Goal: Obtain resource: Obtain resource

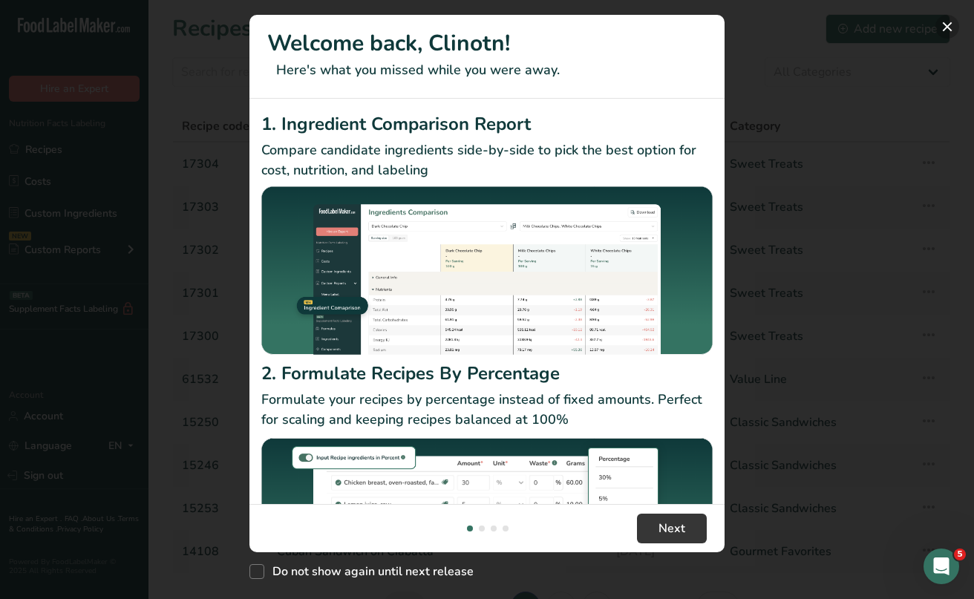
click at [943, 23] on button "New Features" at bounding box center [947, 27] width 24 height 24
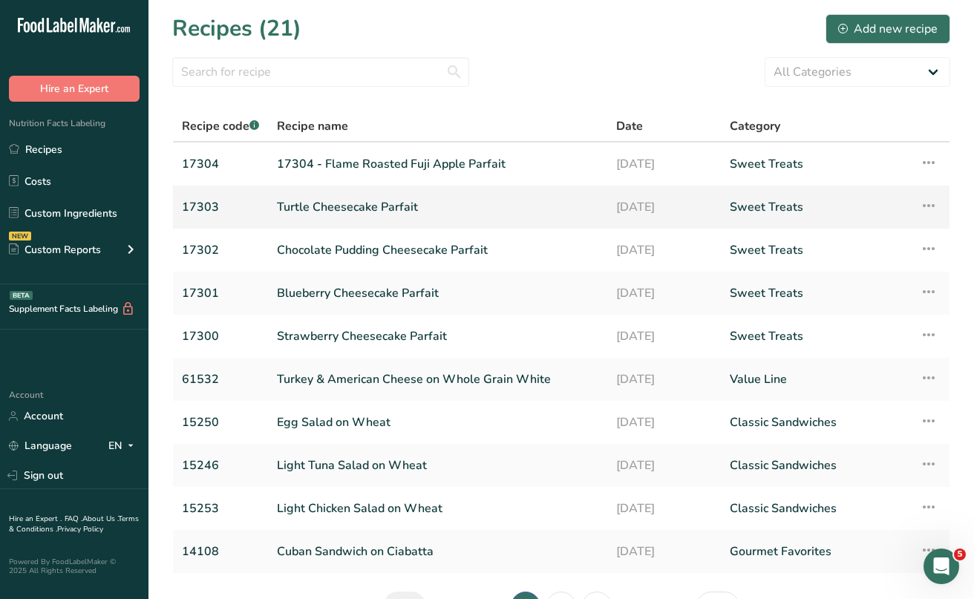
click at [353, 206] on link "Turtle Cheesecake Parfait" at bounding box center [437, 207] width 321 height 31
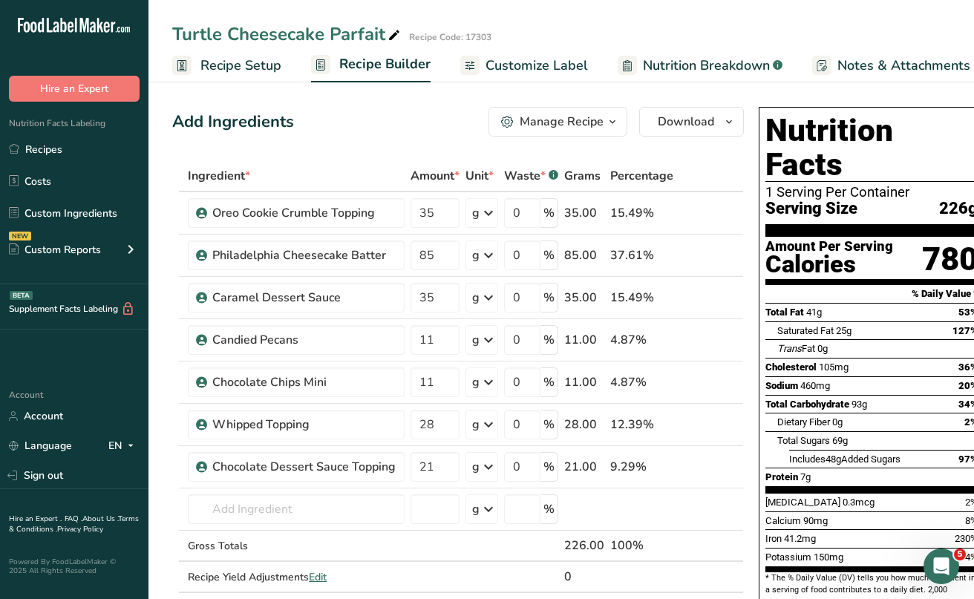
click at [225, 68] on span "Recipe Setup" at bounding box center [240, 66] width 81 height 20
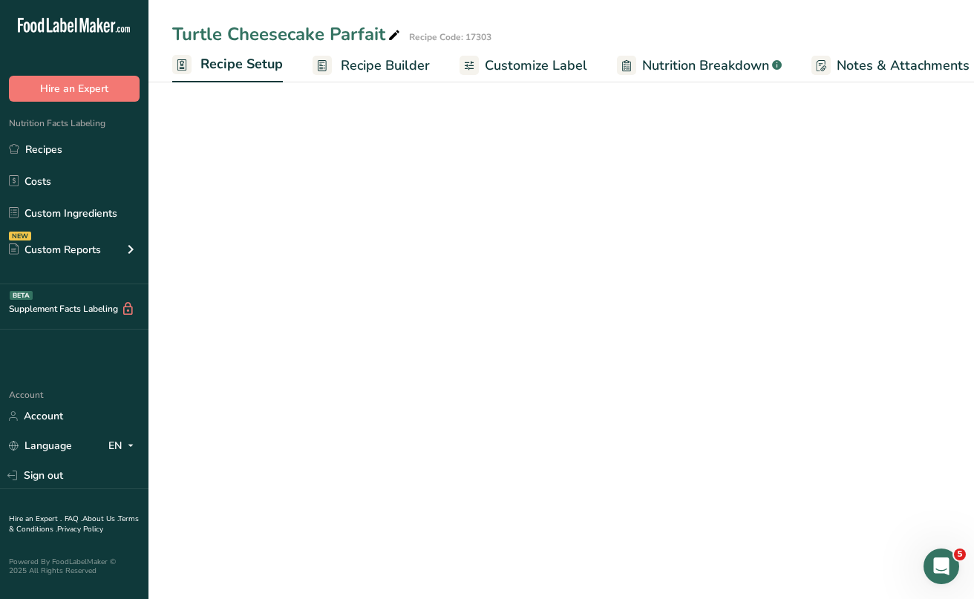
scroll to position [0, 5]
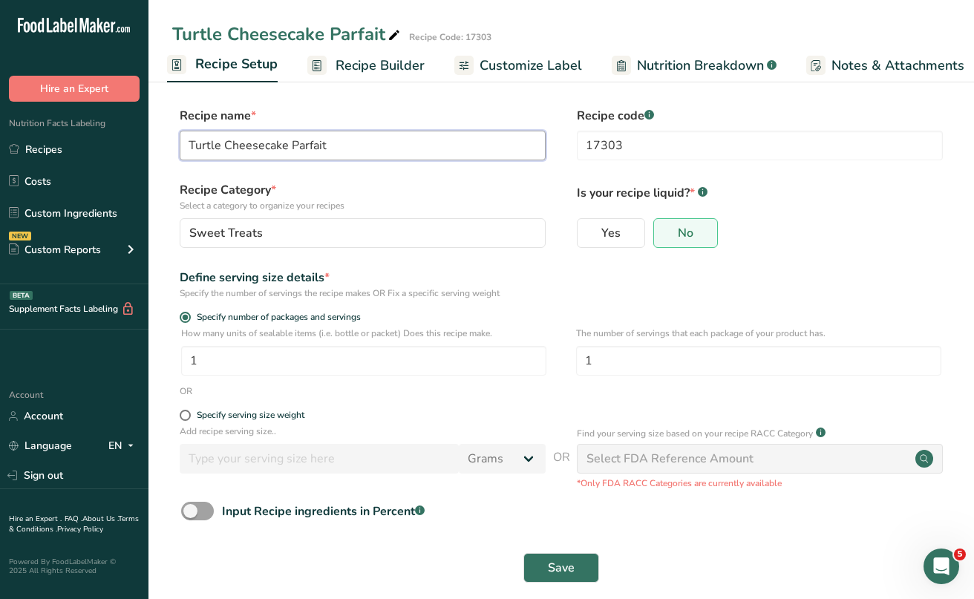
click at [189, 143] on input "Turtle Cheesecake Parfait" at bounding box center [363, 146] width 366 height 30
type input "17303 - Turtle Cheesecake Parfait"
click at [565, 560] on span "Save" at bounding box center [561, 568] width 27 height 18
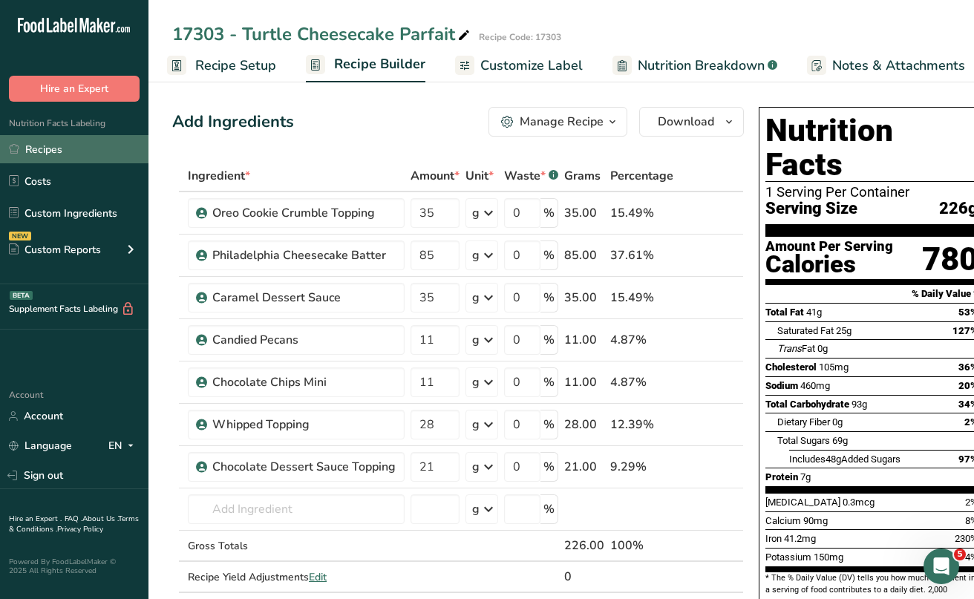
click at [49, 152] on link "Recipes" at bounding box center [74, 149] width 148 height 28
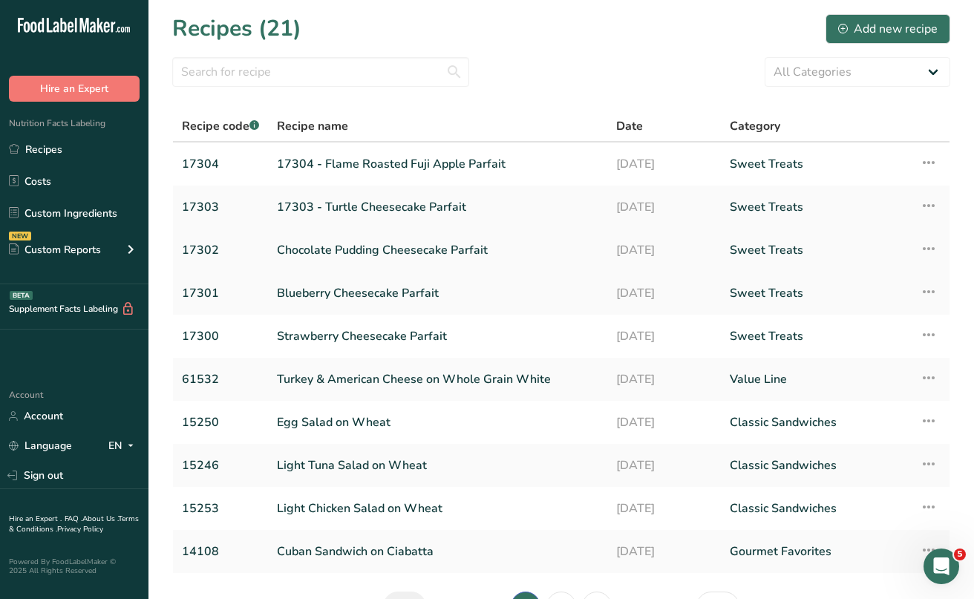
click at [322, 249] on link "Chocolate Pudding Cheesecake Parfait" at bounding box center [437, 250] width 321 height 31
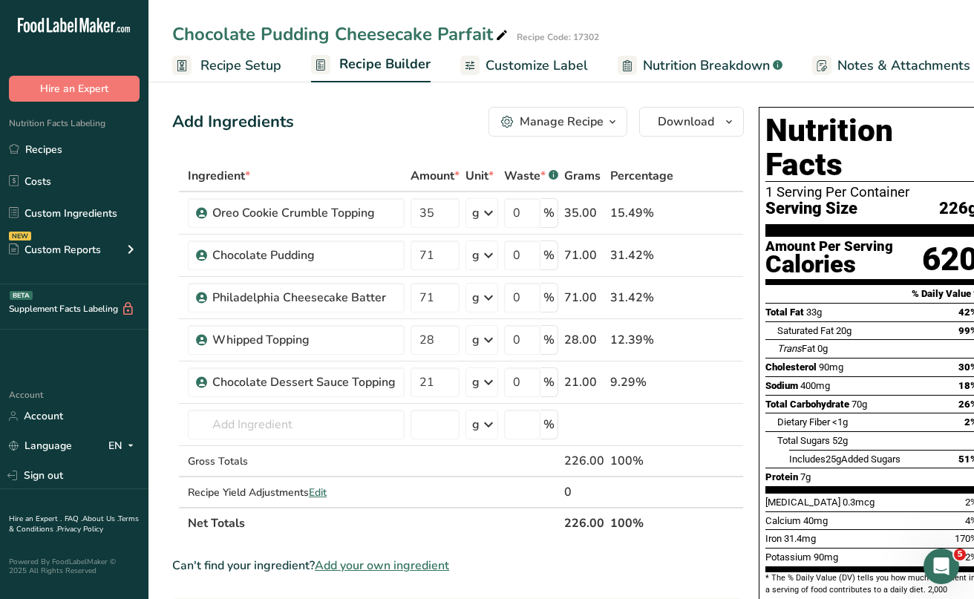
click at [237, 67] on span "Recipe Setup" at bounding box center [240, 66] width 81 height 20
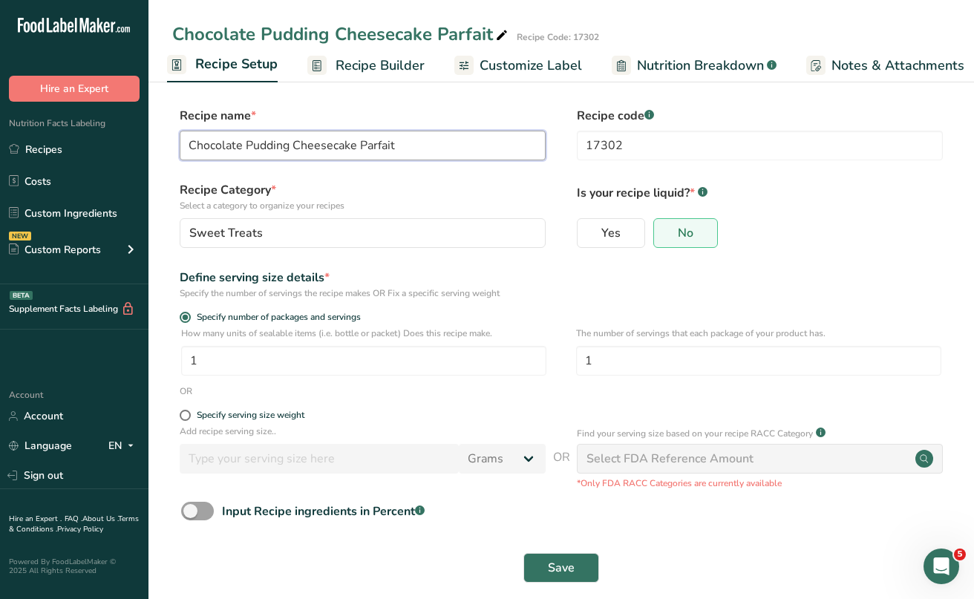
click at [191, 144] on input "Chocolate Pudding Cheesecake Parfait" at bounding box center [363, 146] width 366 height 30
type input "17302 - Chocolate Pudding Cheesecake Parfait"
click at [572, 568] on span "Save" at bounding box center [561, 568] width 27 height 18
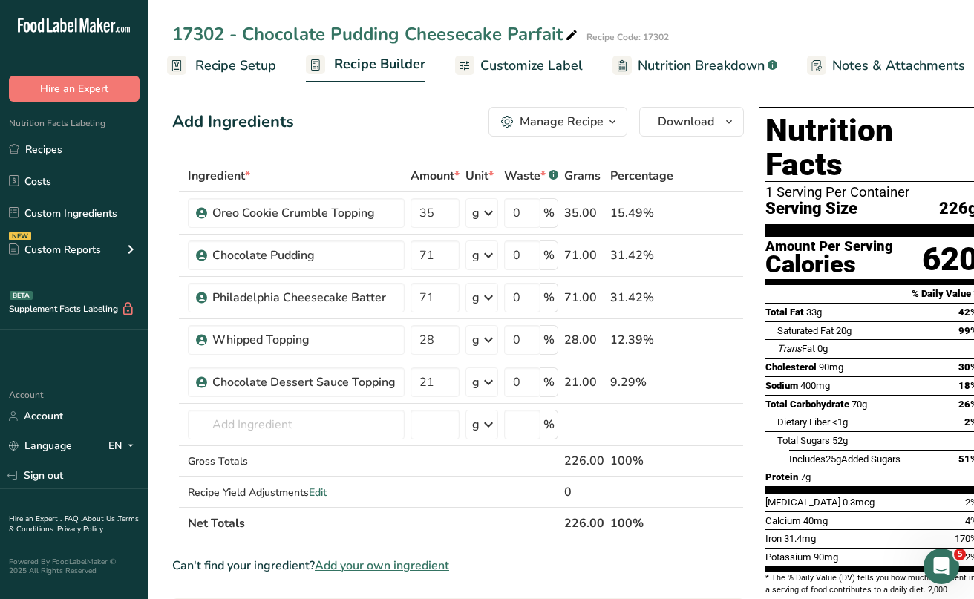
click at [328, 128] on div "Add Ingredients Manage Recipe Delete Recipe Duplicate Recipe Scale Recipe Save …" at bounding box center [458, 122] width 572 height 30
click at [51, 151] on link "Recipes" at bounding box center [74, 149] width 148 height 28
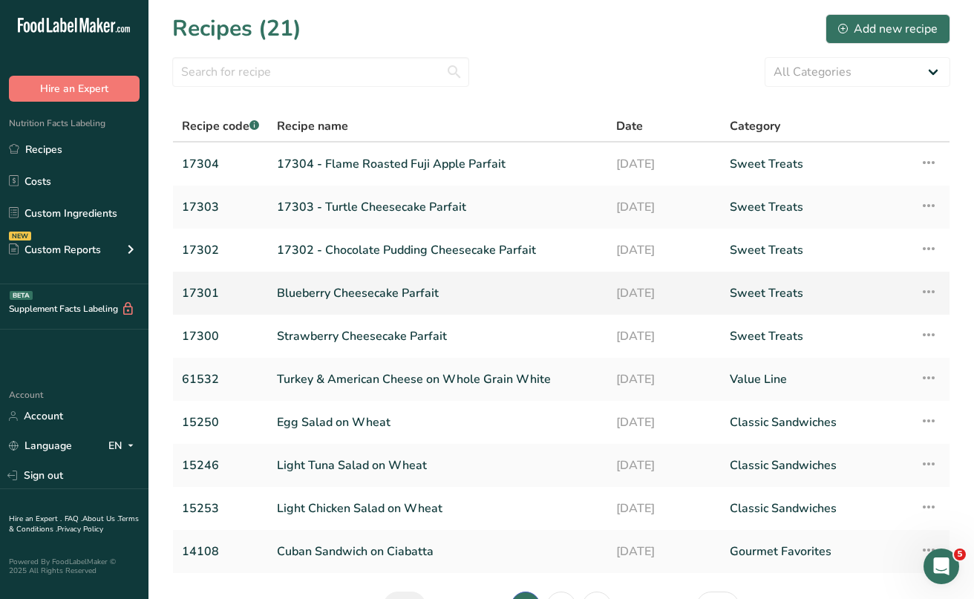
click at [341, 295] on link "Blueberry Cheesecake Parfait" at bounding box center [437, 293] width 321 height 31
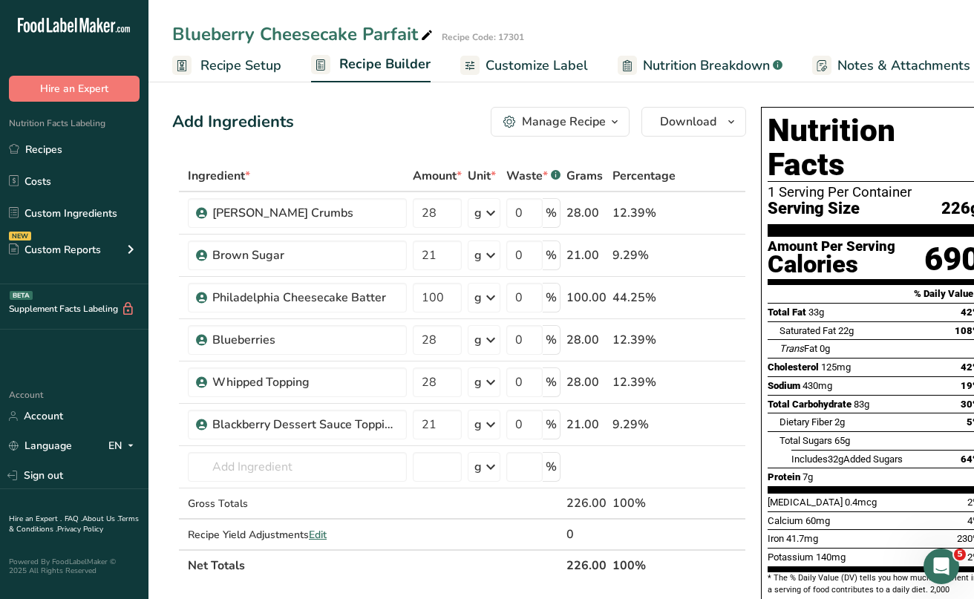
click at [237, 64] on span "Recipe Setup" at bounding box center [240, 66] width 81 height 20
click at [237, 64] on span "Recipe Setup" at bounding box center [241, 64] width 82 height 20
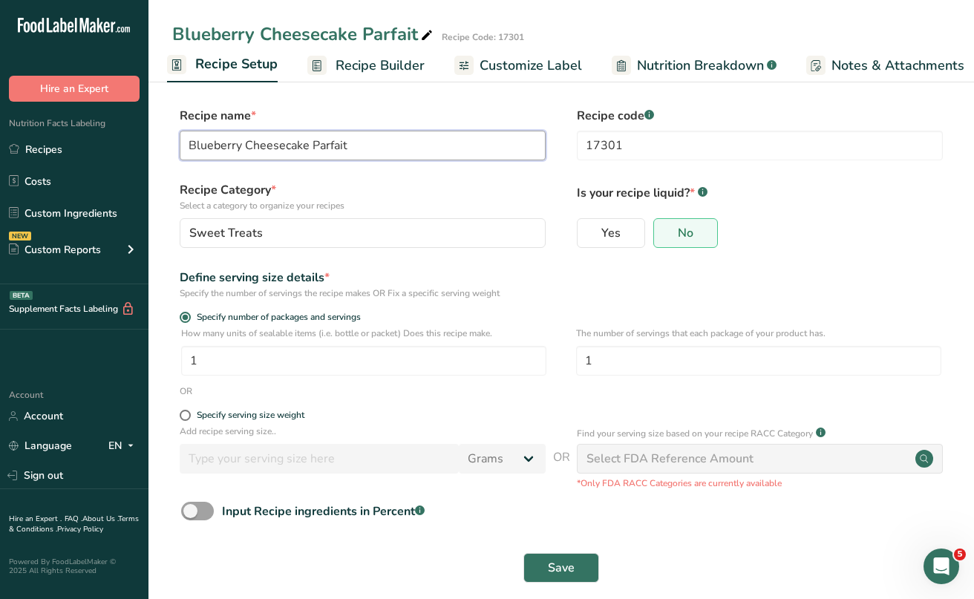
click at [187, 143] on input "Blueberry Cheesecake Parfait" at bounding box center [363, 146] width 366 height 30
click at [526, 175] on form "Recipe name * 17301 Blueberry Cheesecake Parfait Recipe code .a-a{fill:#347362;…" at bounding box center [561, 349] width 778 height 485
click at [230, 144] on input "17301 Blueberry Cheesecake Parfait" at bounding box center [363, 146] width 366 height 30
type input "17301 - Blueberry Cheesecake Parfait"
click at [581, 585] on div "Save" at bounding box center [561, 568] width 778 height 48
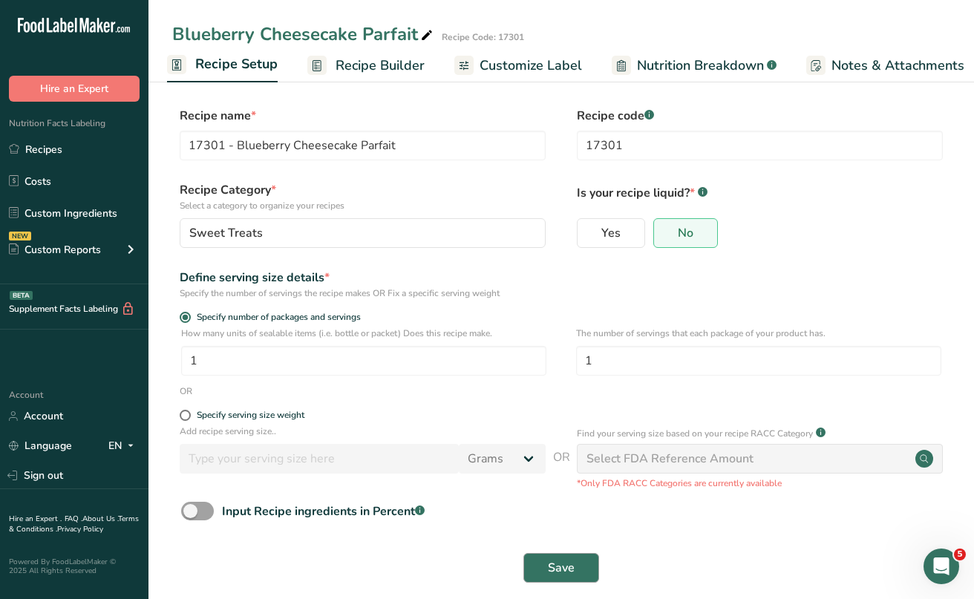
click at [564, 569] on span "Save" at bounding box center [561, 568] width 27 height 18
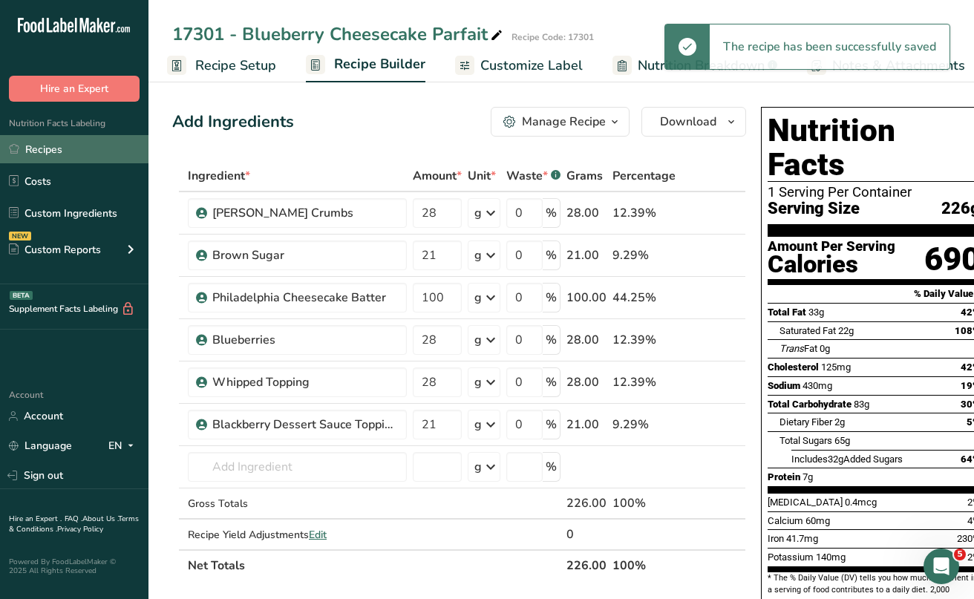
click at [45, 144] on link "Recipes" at bounding box center [74, 149] width 148 height 28
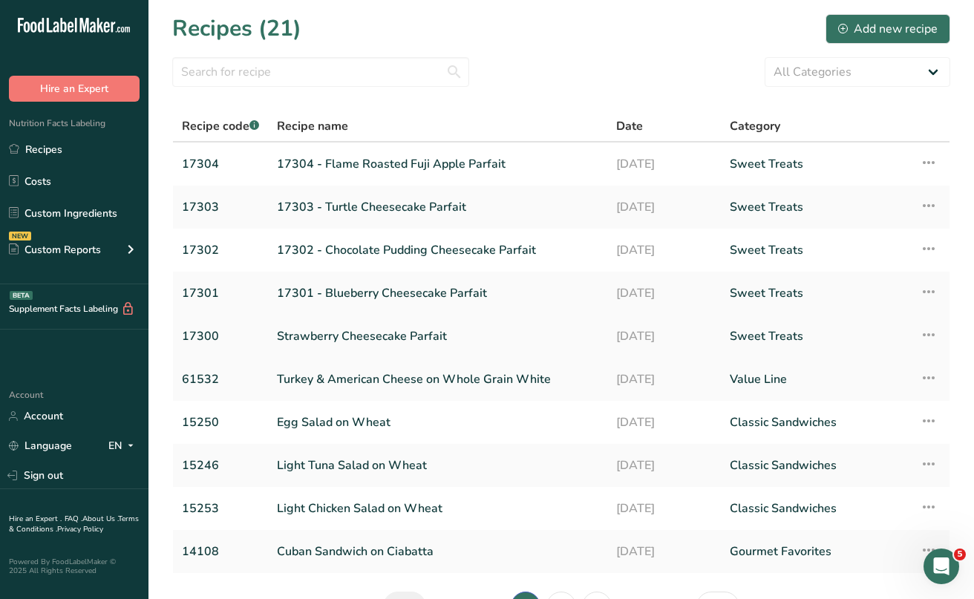
click at [337, 337] on link "Strawberry Cheesecake Parfait" at bounding box center [437, 336] width 321 height 31
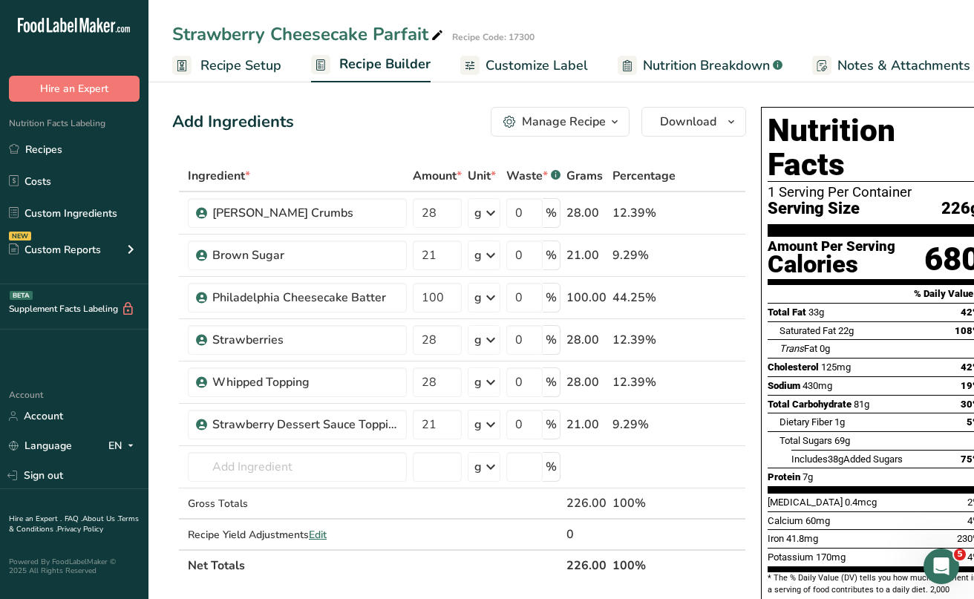
click at [235, 69] on span "Recipe Setup" at bounding box center [240, 66] width 81 height 20
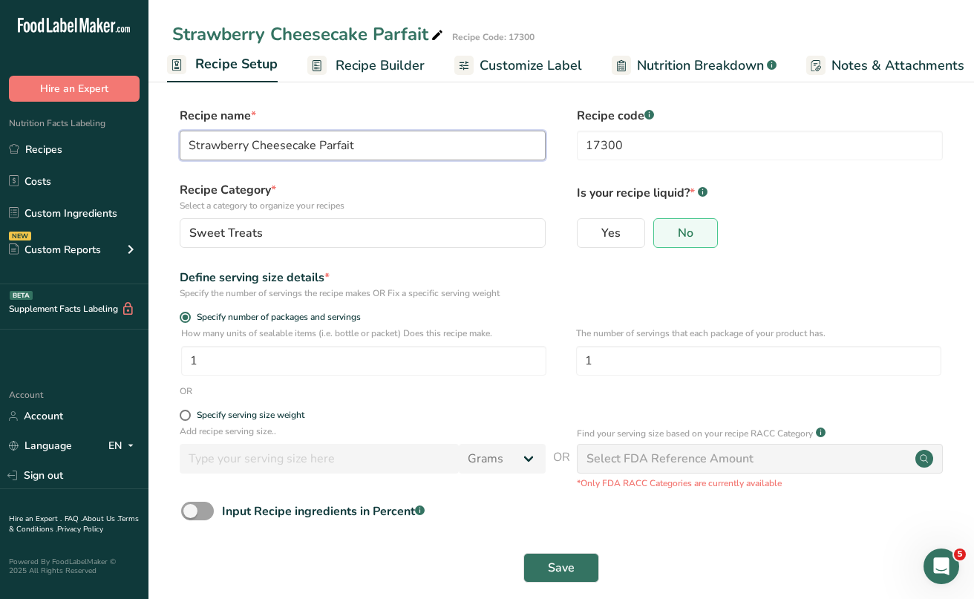
click at [191, 143] on input "Strawberry Cheesecake Parfait" at bounding box center [363, 146] width 366 height 30
type input "17300 - Strawberry Cheesecake Parfait"
click at [551, 563] on span "Save" at bounding box center [561, 568] width 27 height 18
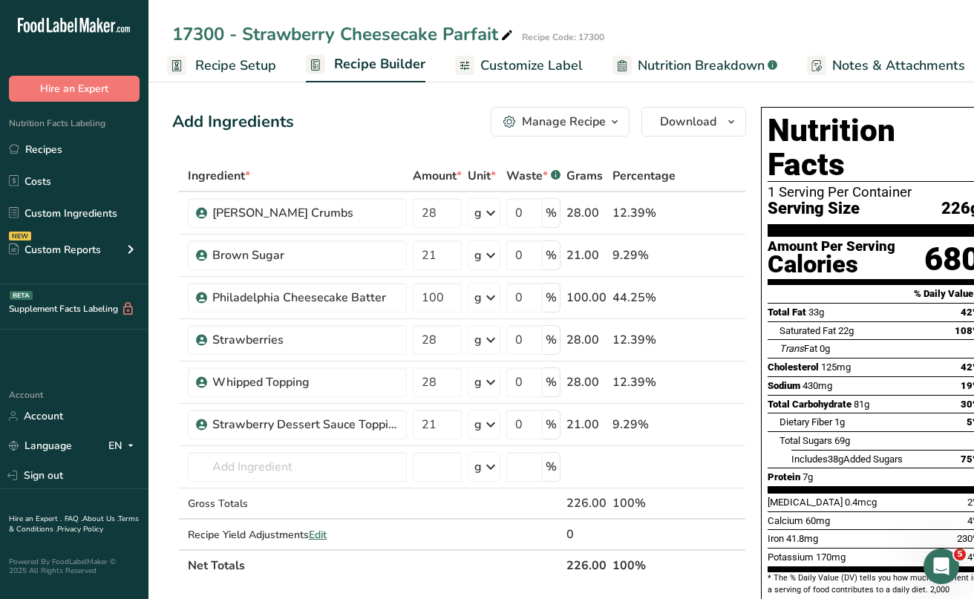
click at [589, 120] on div "Manage Recipe" at bounding box center [564, 122] width 84 height 18
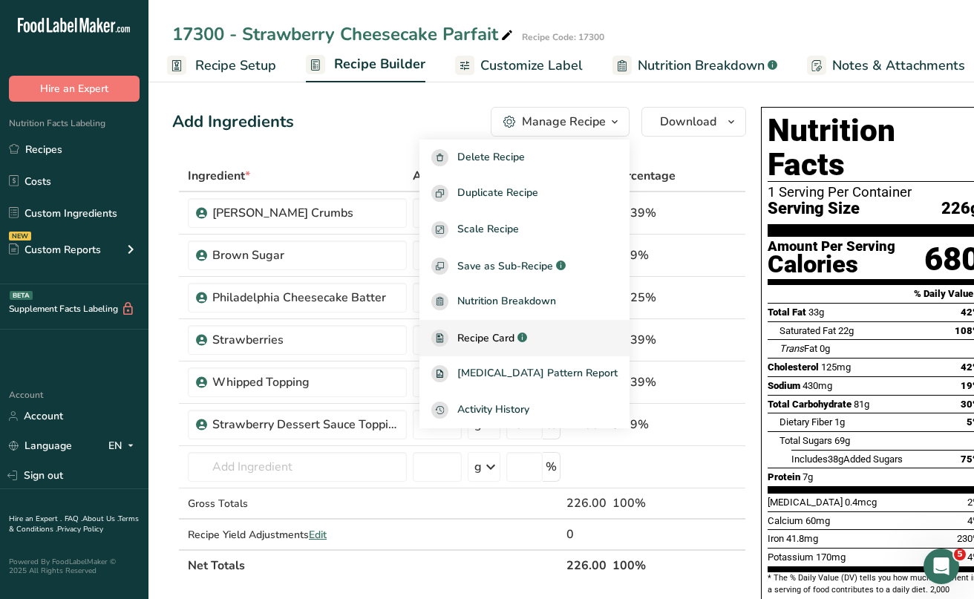
click at [514, 337] on span "Recipe Card" at bounding box center [485, 338] width 57 height 16
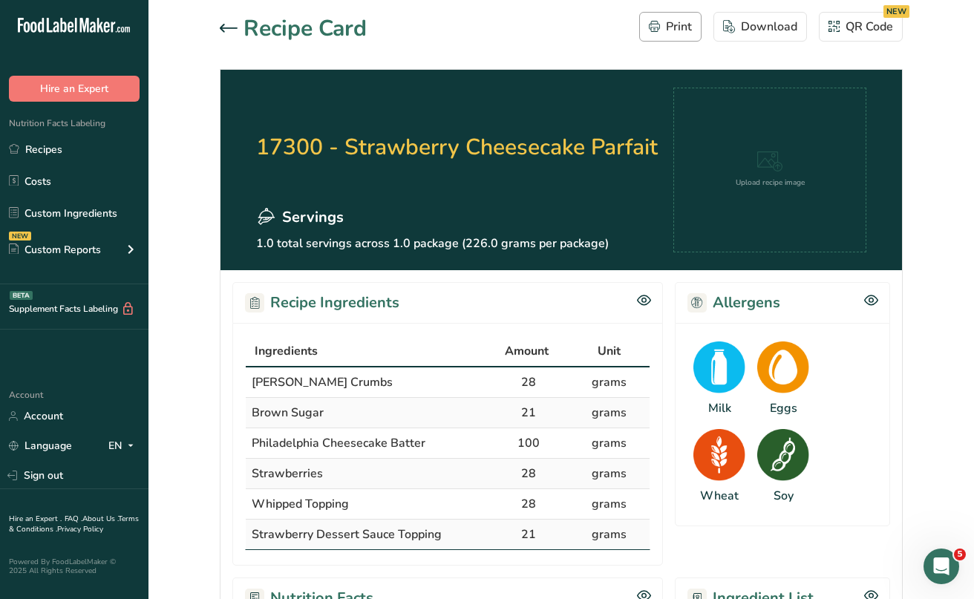
click at [682, 32] on div "Print" at bounding box center [670, 27] width 43 height 18
click at [763, 34] on div "Download" at bounding box center [760, 27] width 74 height 18
click at [51, 152] on link "Recipes" at bounding box center [74, 149] width 148 height 28
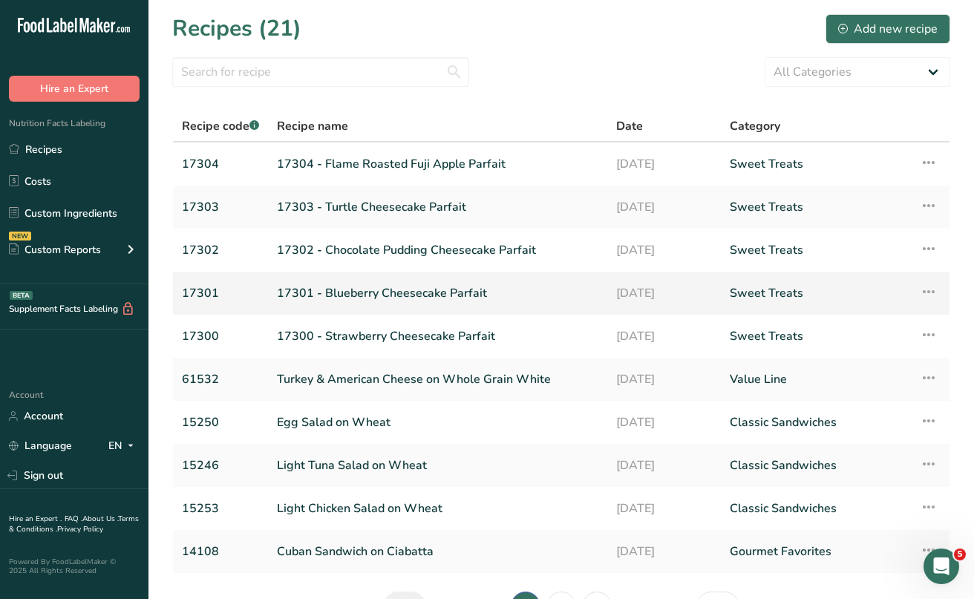
click at [396, 291] on link "17301 - Blueberry Cheesecake Parfait" at bounding box center [437, 293] width 321 height 31
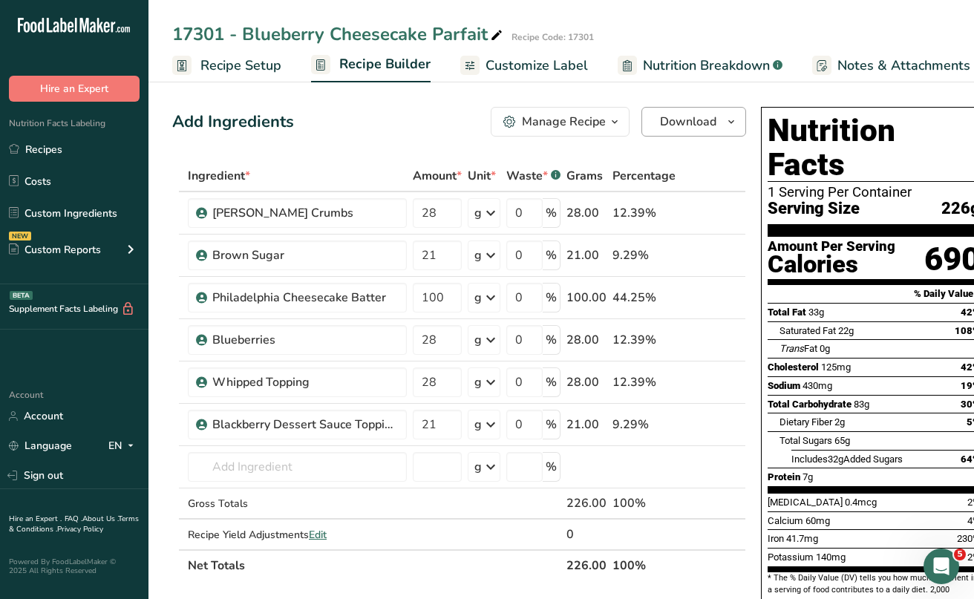
click at [687, 124] on span "Download" at bounding box center [688, 122] width 56 height 18
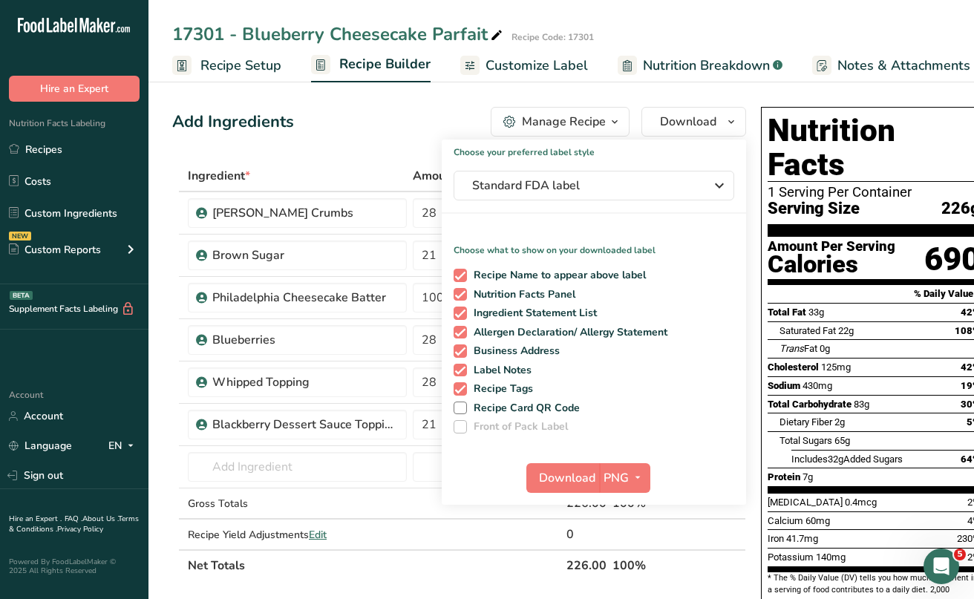
click at [583, 117] on div "Manage Recipe" at bounding box center [564, 122] width 84 height 18
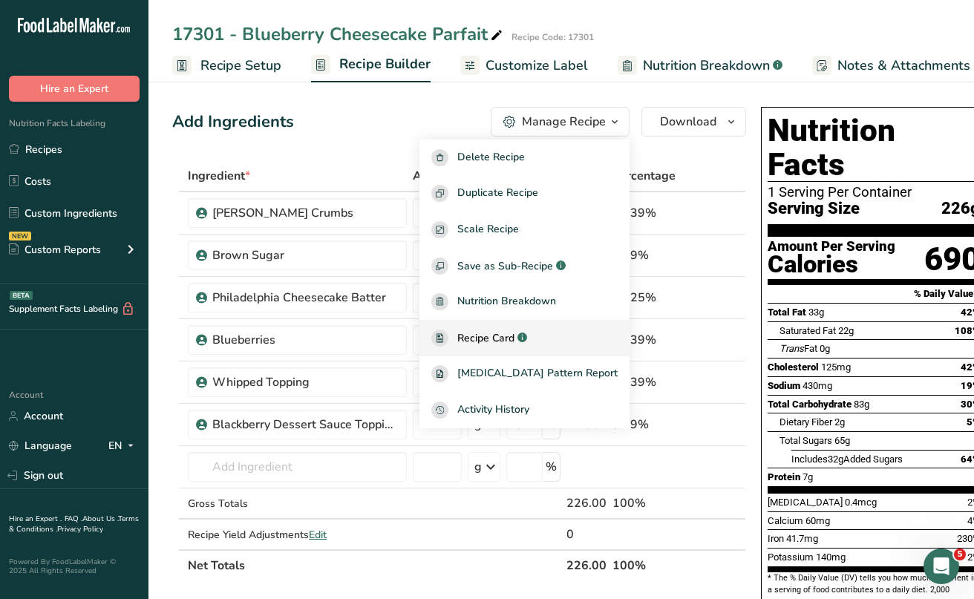
click at [514, 334] on span "Recipe Card" at bounding box center [485, 338] width 57 height 16
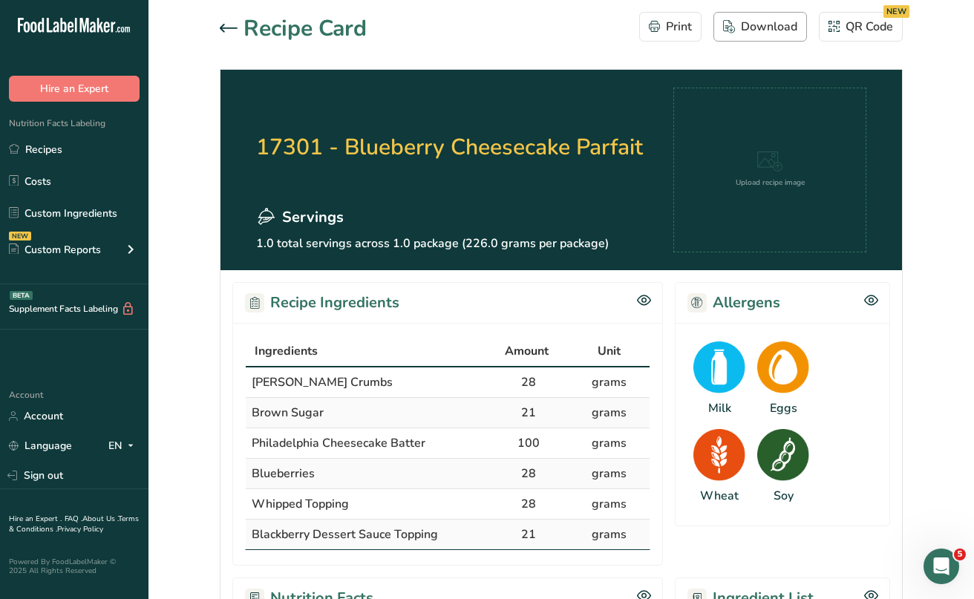
click at [759, 34] on div "Download" at bounding box center [760, 27] width 74 height 18
click at [61, 154] on link "Recipes" at bounding box center [74, 149] width 148 height 28
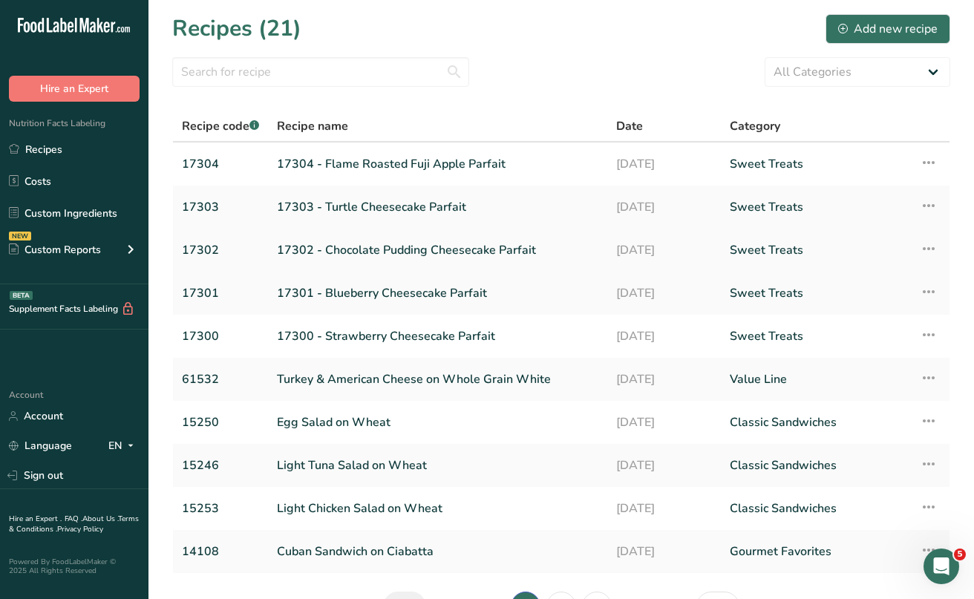
click at [423, 243] on link "17302 - Chocolate Pudding Cheesecake Parfait" at bounding box center [437, 250] width 321 height 31
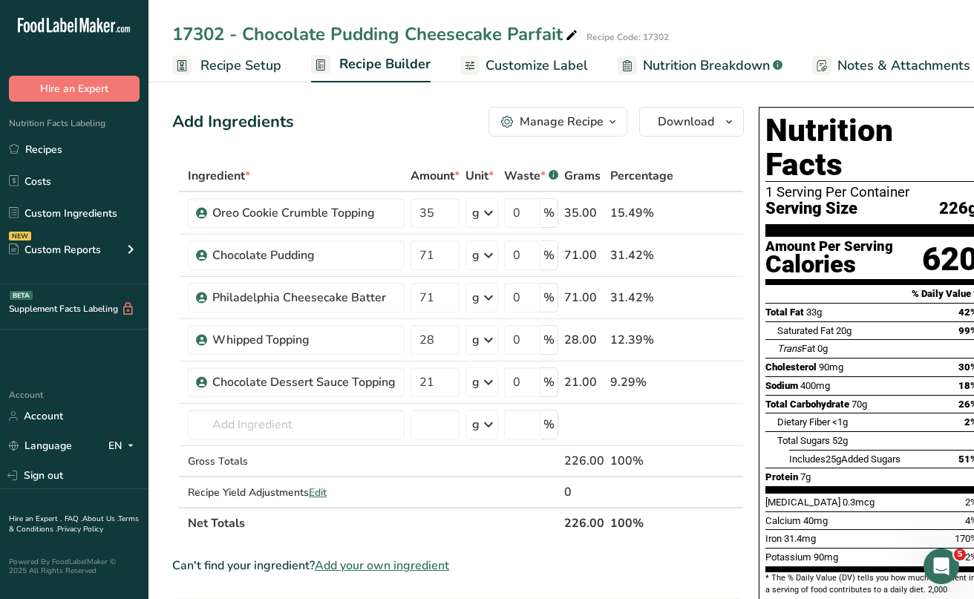
click at [612, 123] on icon "button" at bounding box center [612, 122] width 12 height 19
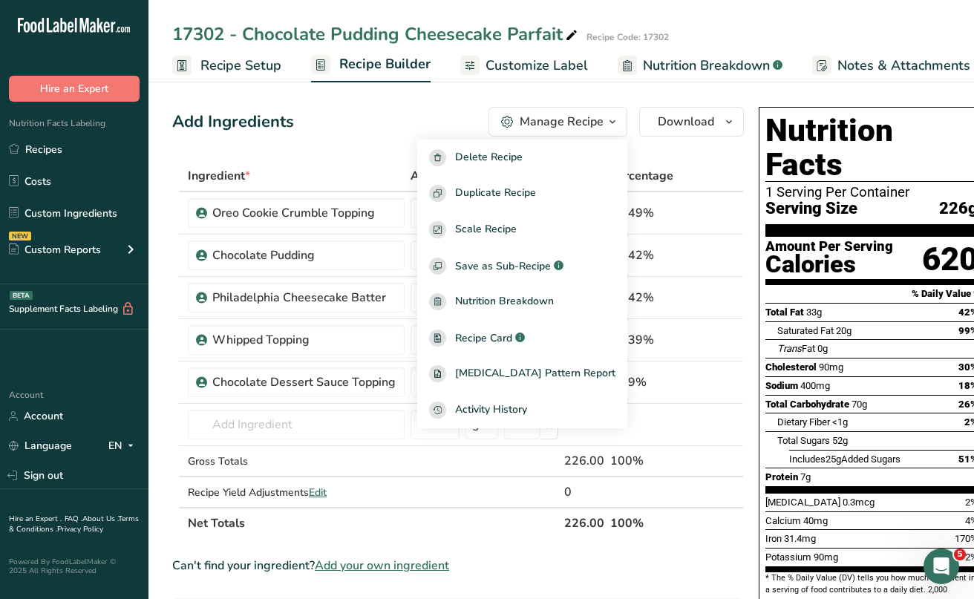
click at [612, 123] on icon "button" at bounding box center [612, 122] width 12 height 19
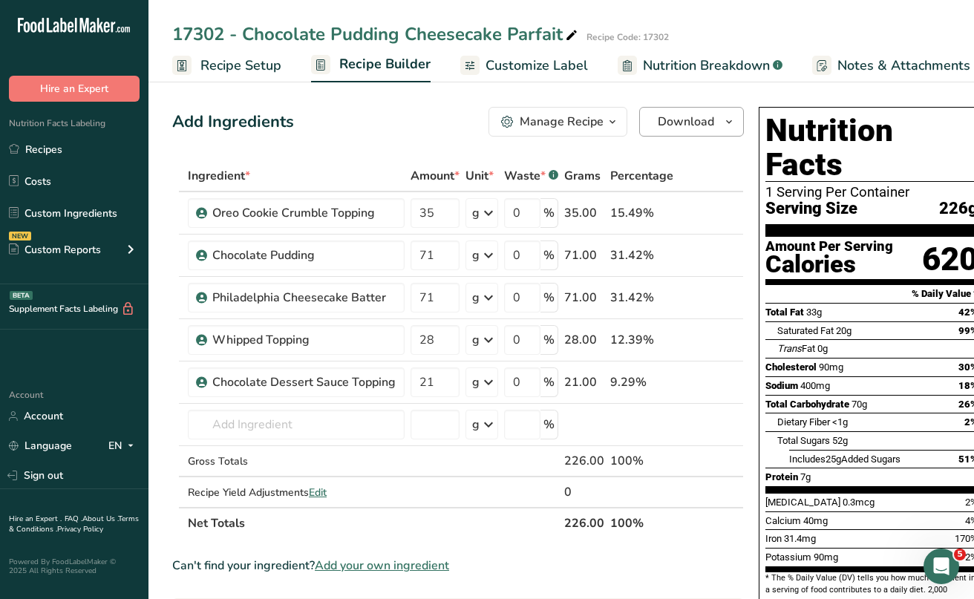
click at [688, 118] on span "Download" at bounding box center [686, 122] width 56 height 18
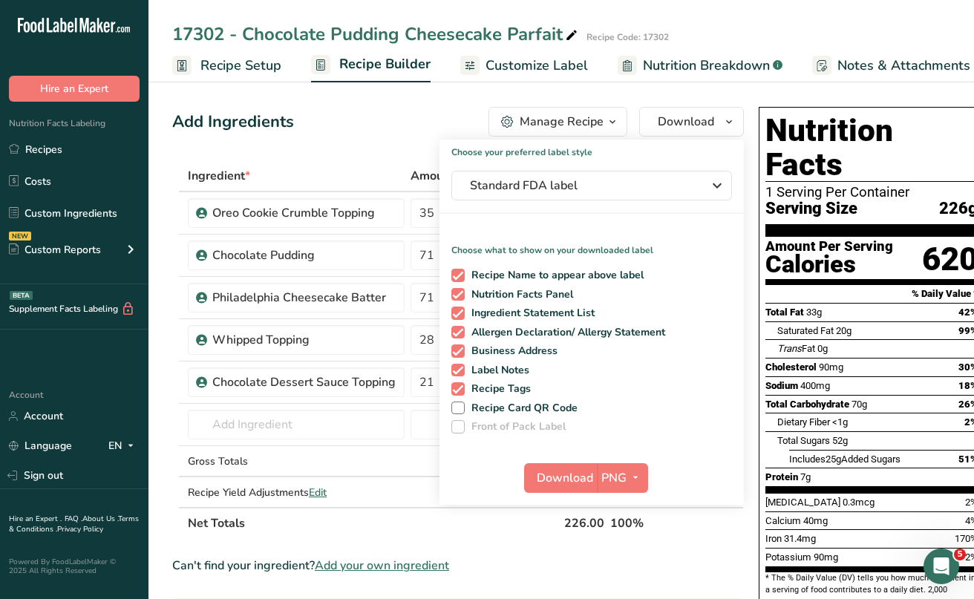
click at [445, 127] on div "Add Ingredients Manage Recipe Delete Recipe Duplicate Recipe Scale Recipe Save …" at bounding box center [458, 122] width 572 height 30
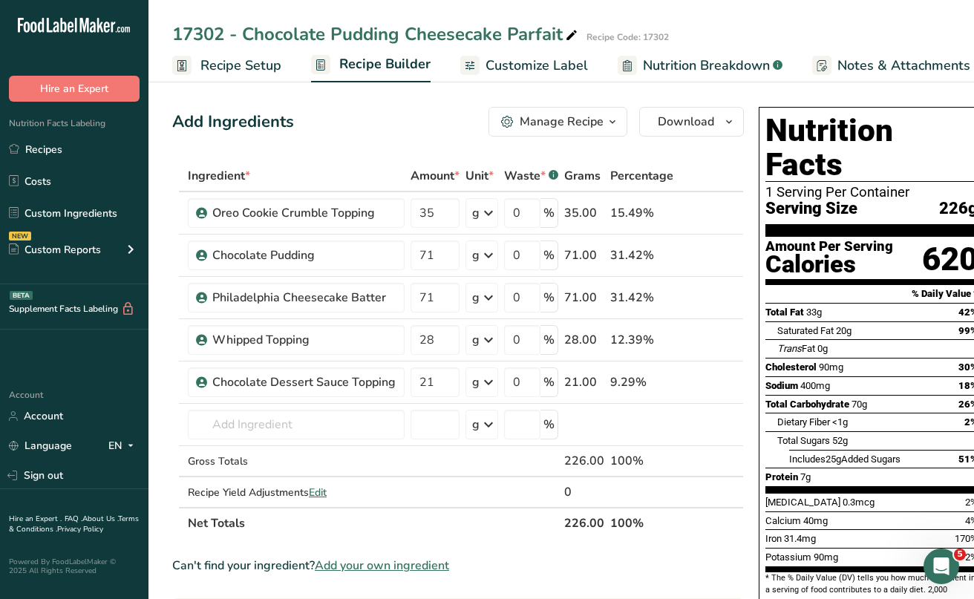
click at [523, 127] on div "Manage Recipe" at bounding box center [562, 122] width 84 height 18
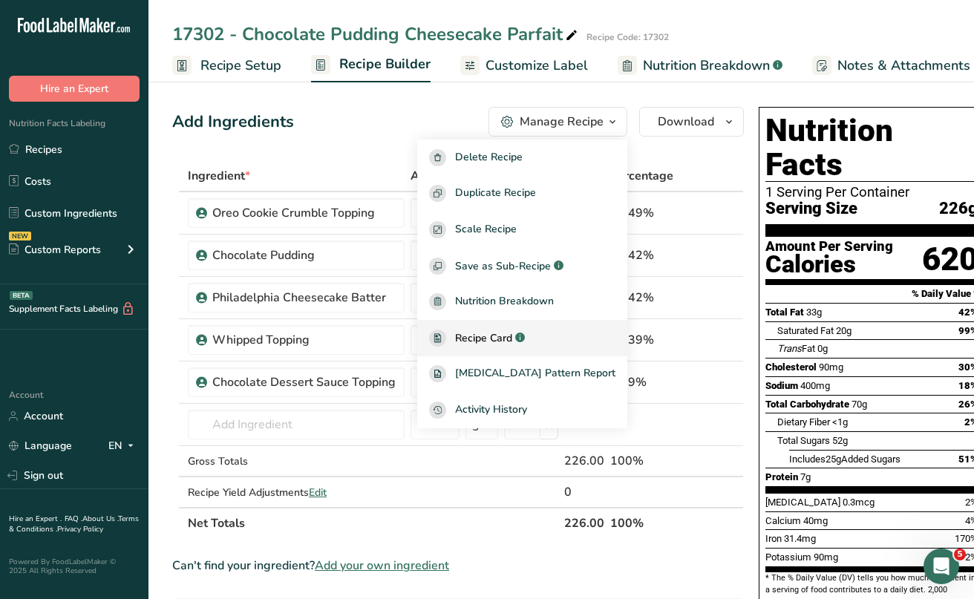
click at [510, 334] on span "Recipe Card" at bounding box center [483, 338] width 57 height 16
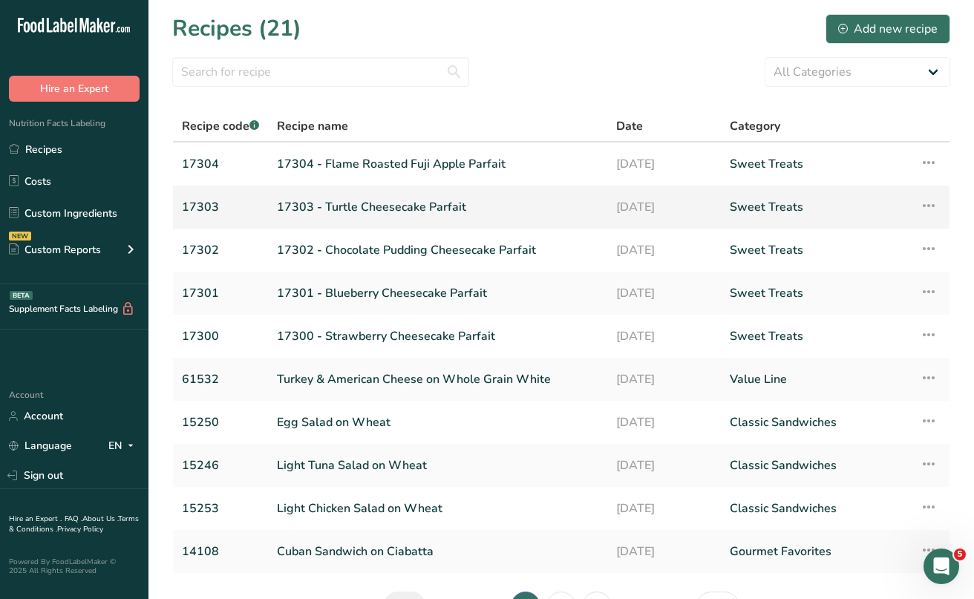
click at [385, 204] on link "17303 - Turtle Cheesecake Parfait" at bounding box center [437, 207] width 321 height 31
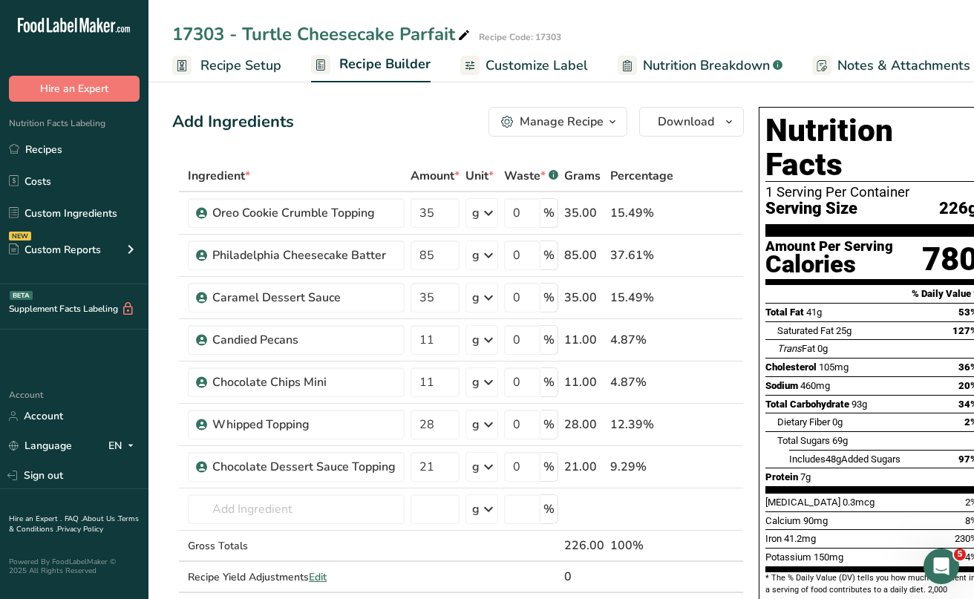
click at [589, 128] on div "Manage Recipe" at bounding box center [562, 122] width 84 height 18
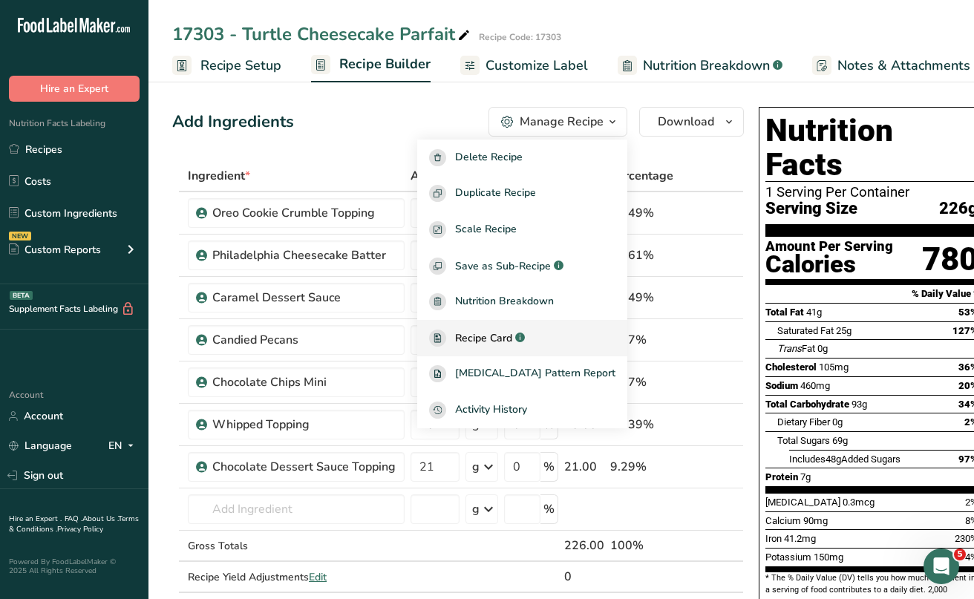
click at [503, 335] on span "Recipe Card" at bounding box center [483, 338] width 57 height 16
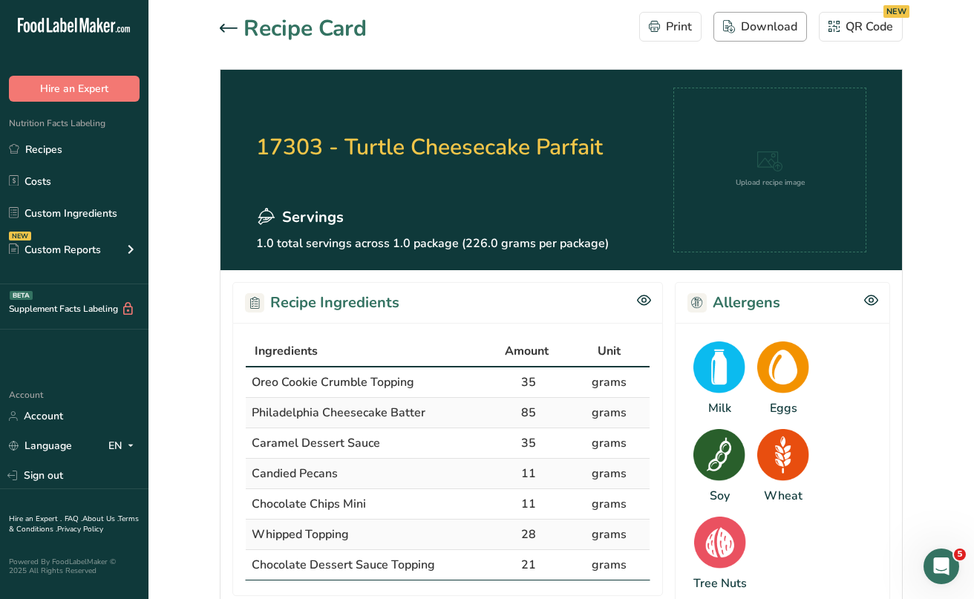
click at [762, 30] on div "Download" at bounding box center [760, 27] width 74 height 18
click at [47, 152] on link "Recipes" at bounding box center [74, 149] width 148 height 28
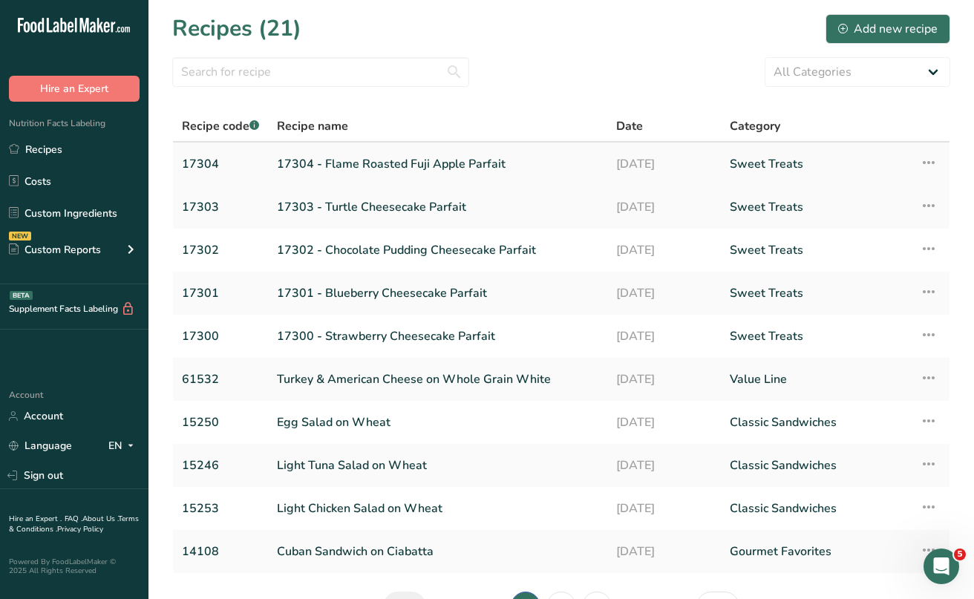
click at [352, 166] on link "17304 - Flame Roasted Fuji Apple Parfait" at bounding box center [437, 163] width 321 height 31
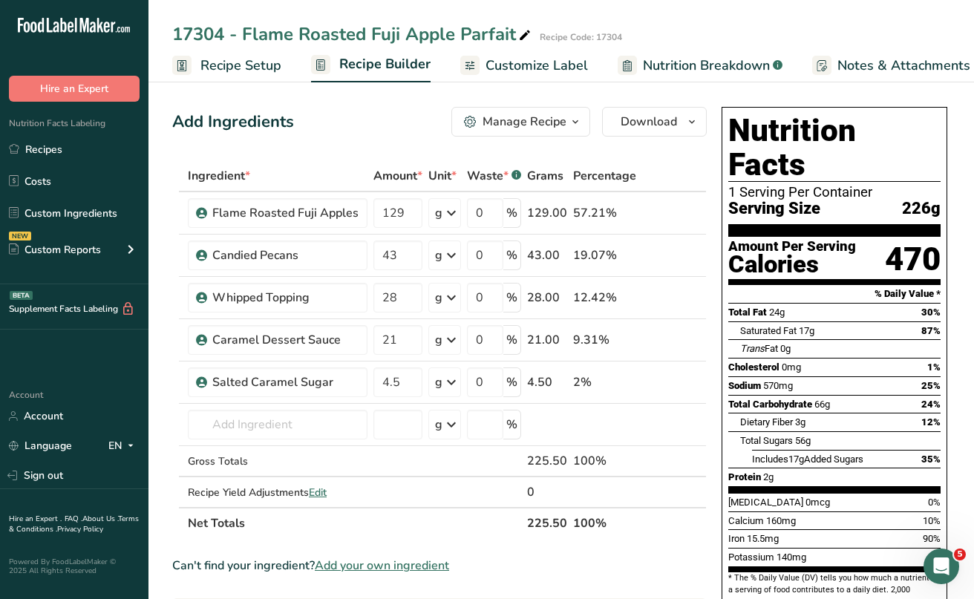
click at [557, 130] on div "Manage Recipe" at bounding box center [524, 122] width 84 height 18
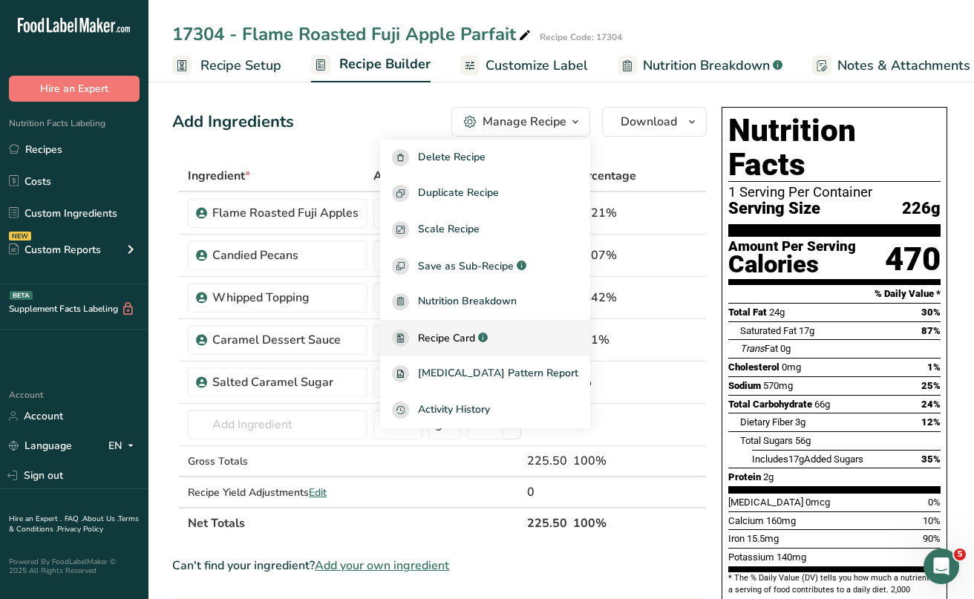
click at [475, 335] on span "Recipe Card" at bounding box center [446, 338] width 57 height 16
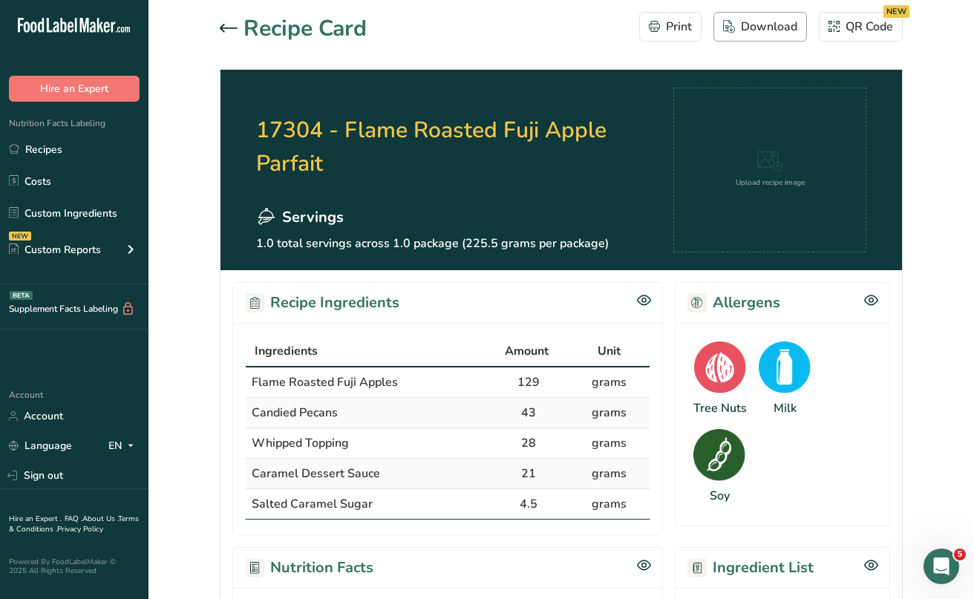
click at [776, 31] on div "Download" at bounding box center [760, 27] width 74 height 18
